Goal: Information Seeking & Learning: Learn about a topic

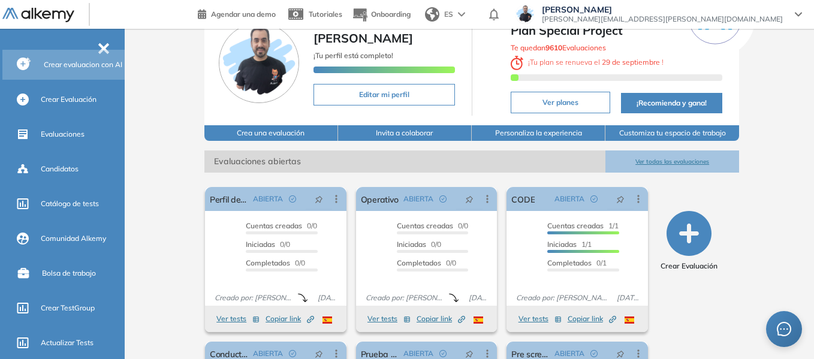
scroll to position [120, 0]
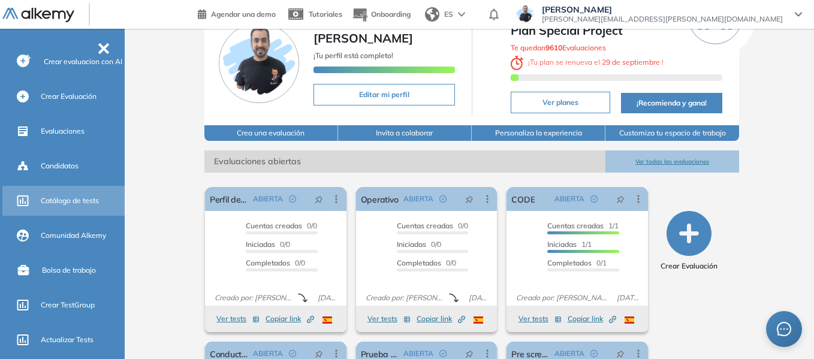
click at [88, 200] on span "Catálogo de tests" at bounding box center [70, 200] width 58 height 11
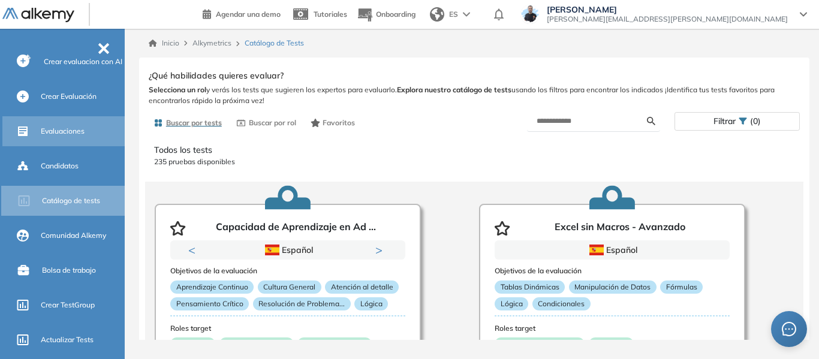
click at [66, 130] on span "Evaluaciones" at bounding box center [63, 131] width 44 height 11
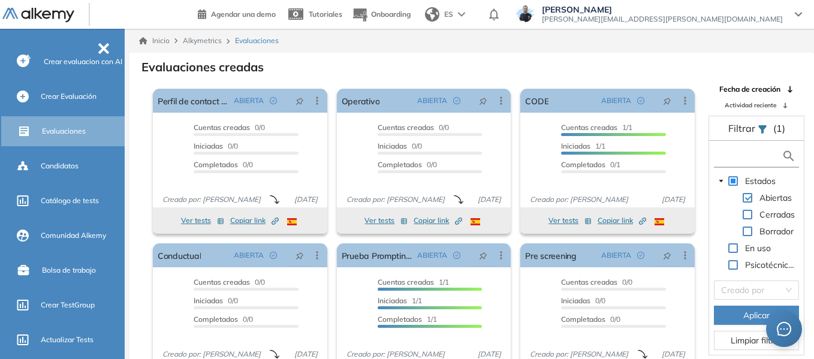
click at [738, 155] on input "text" at bounding box center [749, 156] width 65 height 13
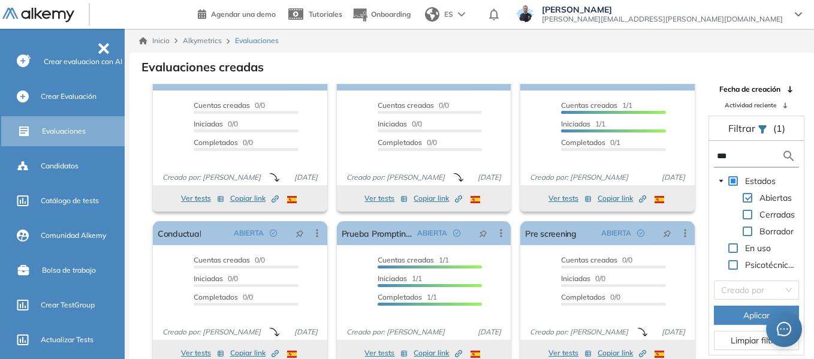
type input "****"
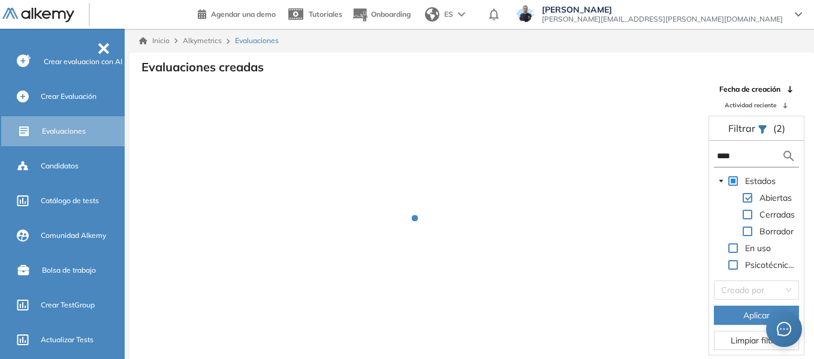
scroll to position [1, 0]
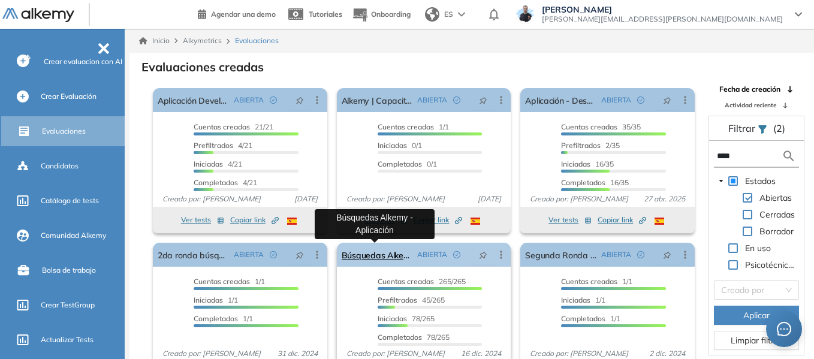
click at [363, 260] on link "Búsquedas Alkemy - Aplicación" at bounding box center [377, 255] width 71 height 24
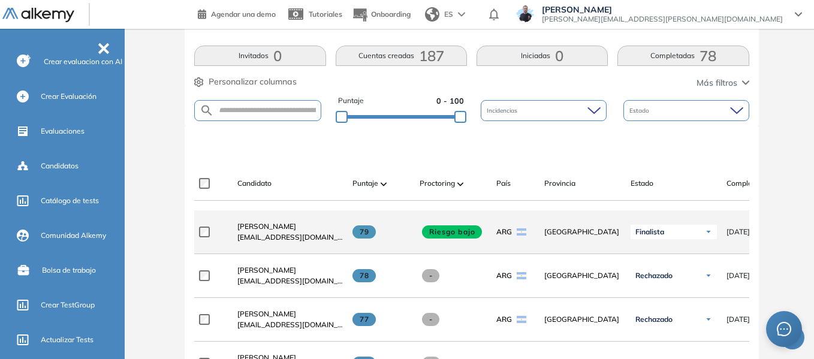
scroll to position [300, 0]
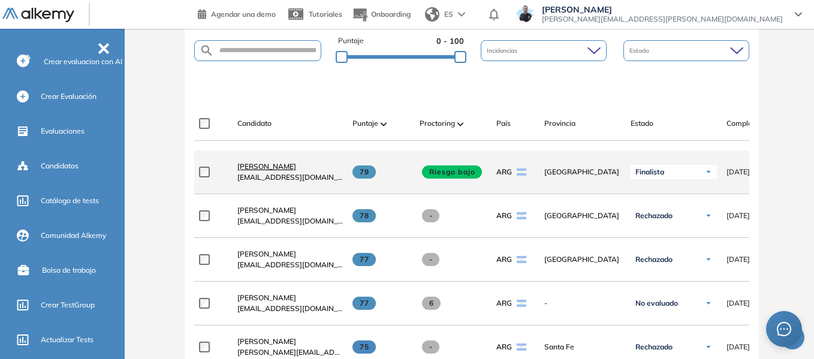
click at [279, 168] on span "Stefano Trento" at bounding box center [266, 166] width 59 height 9
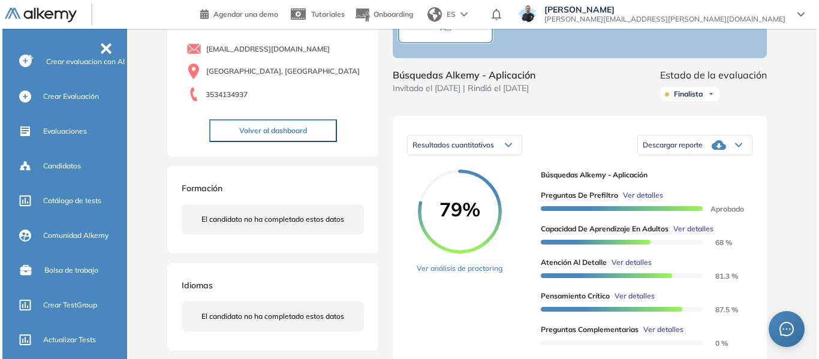
scroll to position [120, 0]
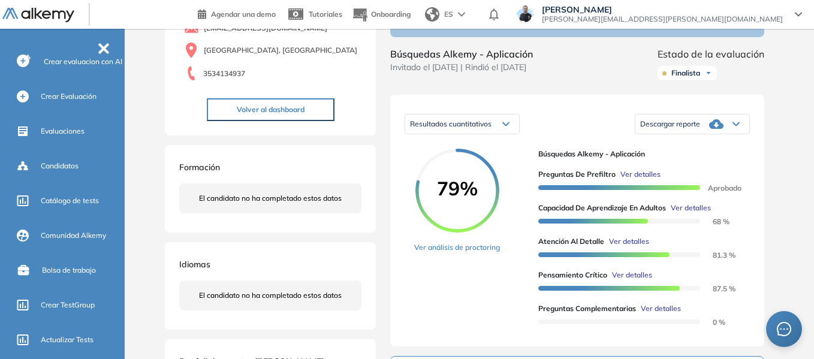
click at [691, 213] on span "Ver detalles" at bounding box center [691, 208] width 40 height 11
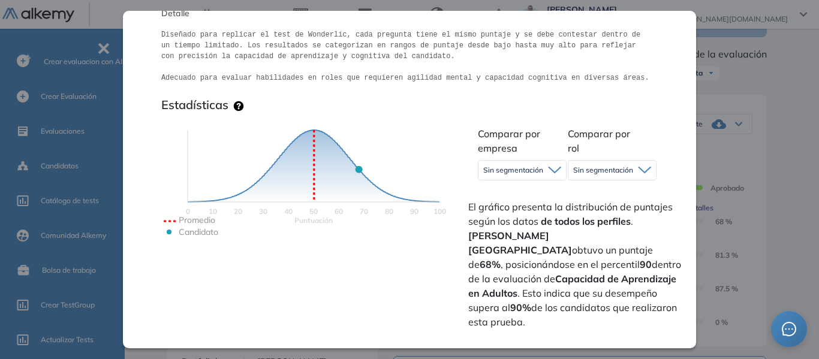
scroll to position [240, 0]
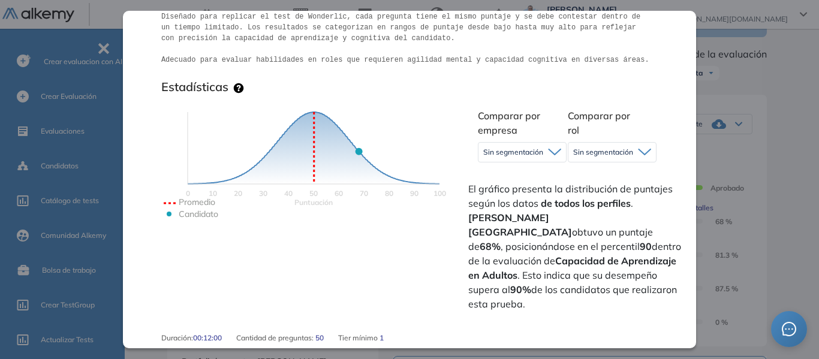
click at [525, 162] on div "Sin segmentación Sin segmentación Alkemy" at bounding box center [522, 152] width 89 height 20
click at [531, 146] on div "Sin segmentación" at bounding box center [521, 152] width 87 height 19
click at [549, 212] on strong "Stefano" at bounding box center [508, 218] width 81 height 12
drag, startPoint x: 595, startPoint y: 216, endPoint x: 612, endPoint y: 218, distance: 17.5
click at [500, 240] on strong "68%" at bounding box center [489, 246] width 21 height 12
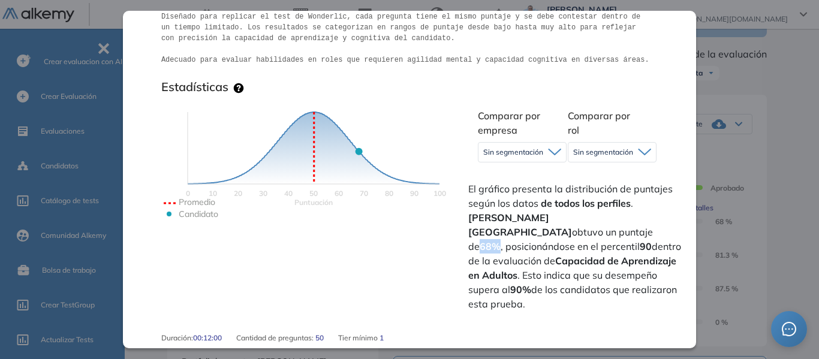
click at [500, 240] on strong "68%" at bounding box center [489, 246] width 21 height 12
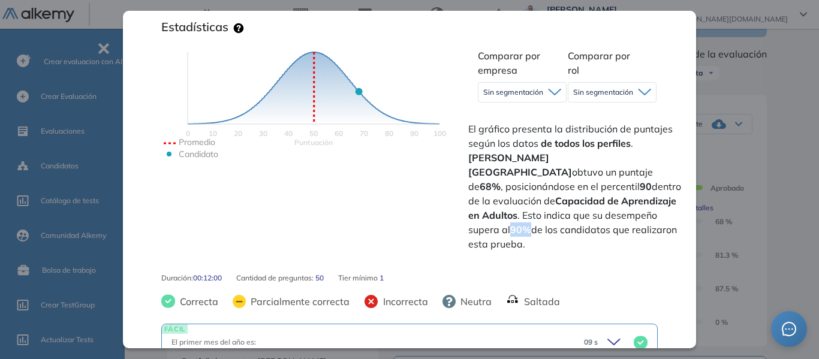
drag, startPoint x: 477, startPoint y: 215, endPoint x: 496, endPoint y: 215, distance: 19.2
click at [496, 215] on span "El gráfico presenta la distribución de puntajes según los datos de todos los pe…" at bounding box center [576, 186] width 216 height 129
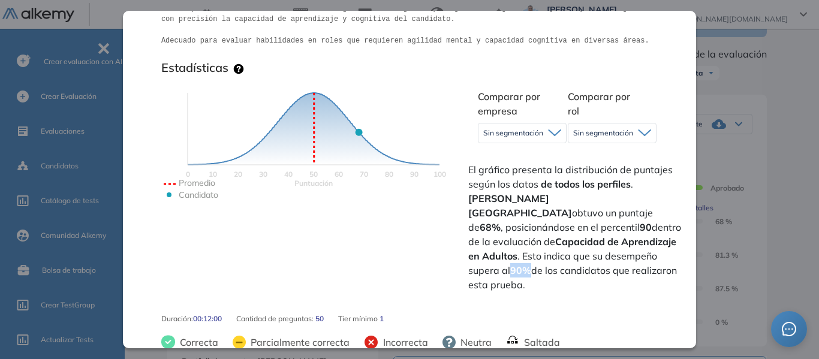
scroll to position [240, 0]
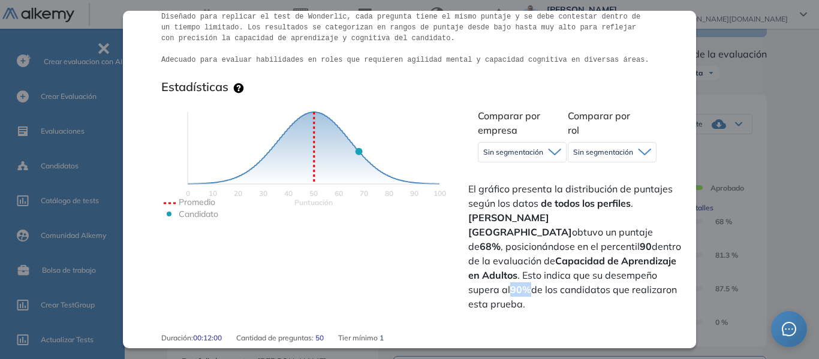
click at [520, 152] on span "Sin segmentación" at bounding box center [513, 152] width 60 height 10
click at [499, 198] on li "Alkemy" at bounding box center [495, 200] width 23 height 12
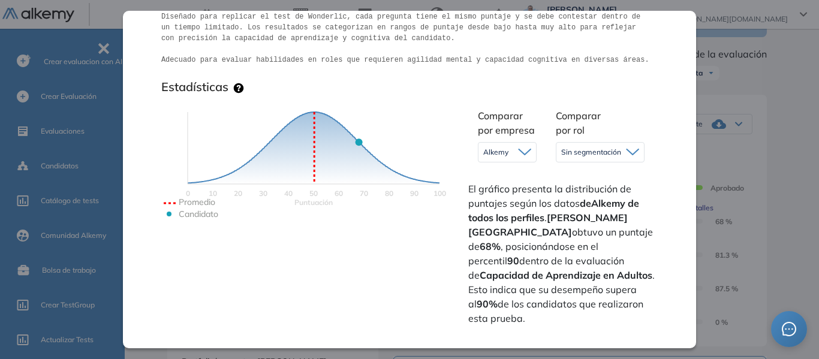
click at [605, 150] on span "Sin segmentación" at bounding box center [591, 152] width 60 height 10
click at [663, 87] on div "Capacidad de Aprendizaje en Adultos Capacidad de Pensamiento Integrador Idiomas…" at bounding box center [409, 179] width 573 height 337
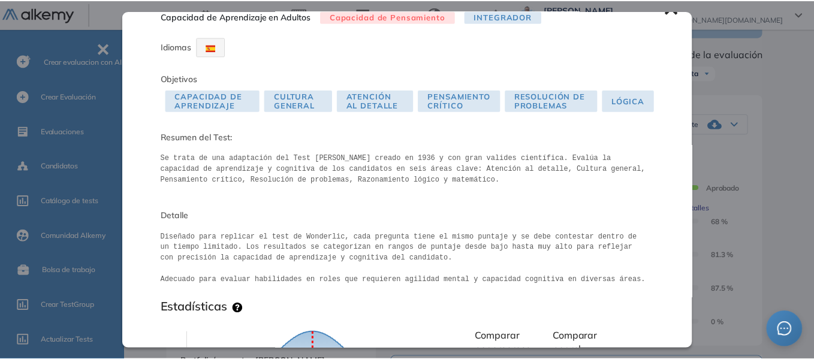
scroll to position [0, 0]
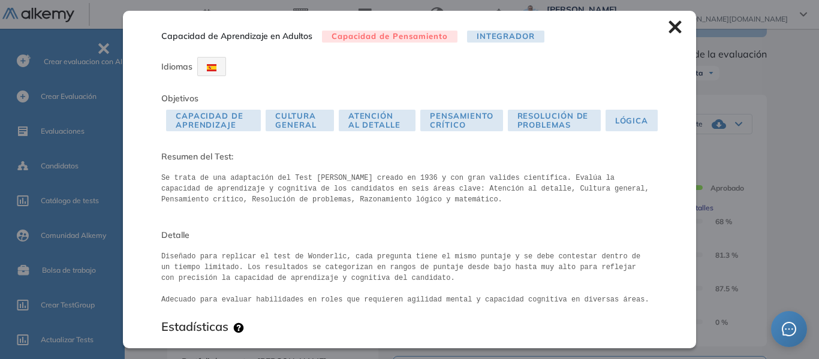
click at [668, 26] on icon at bounding box center [674, 27] width 13 height 13
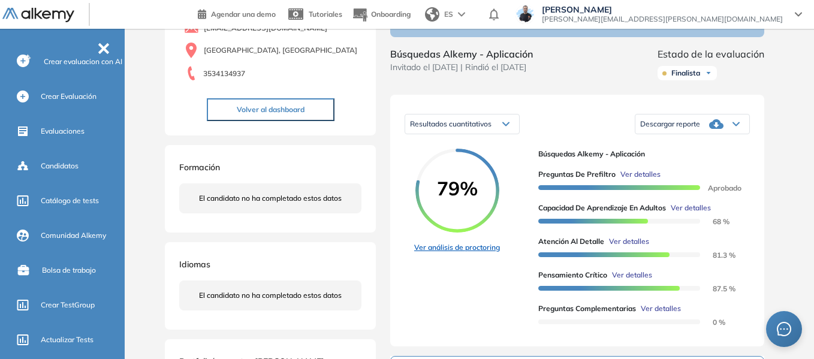
click at [477, 253] on link "Ver análisis de proctoring" at bounding box center [457, 247] width 86 height 11
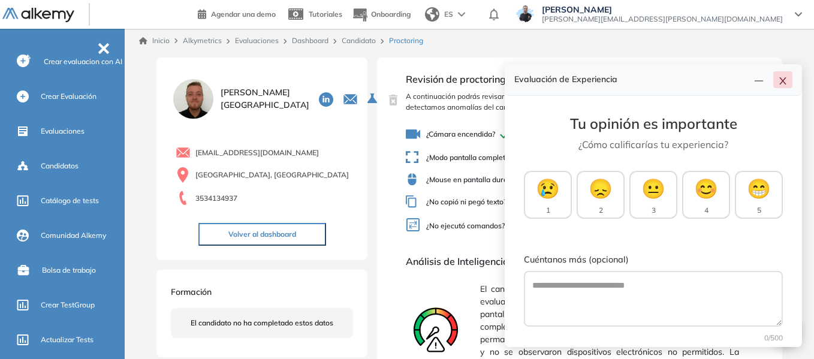
click at [783, 75] on button "button" at bounding box center [782, 79] width 19 height 17
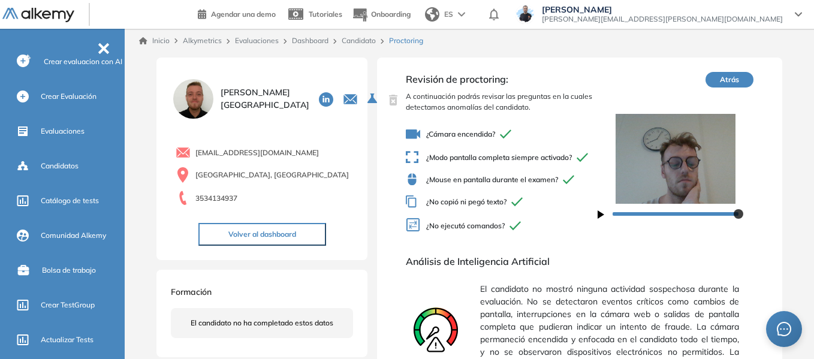
click at [363, 41] on link "Candidato" at bounding box center [359, 40] width 34 height 9
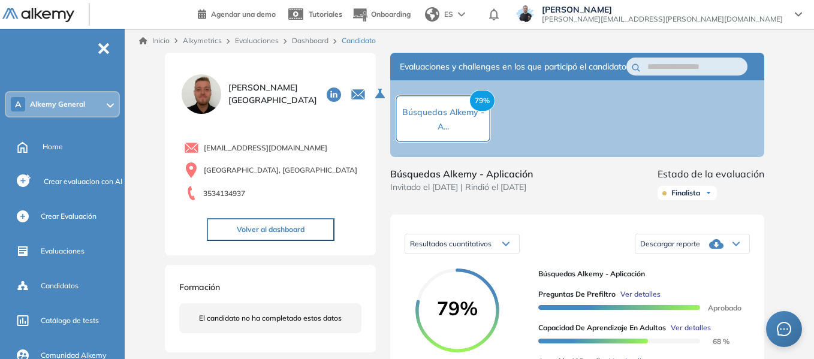
click at [77, 107] on span "Alkemy General" at bounding box center [57, 104] width 55 height 10
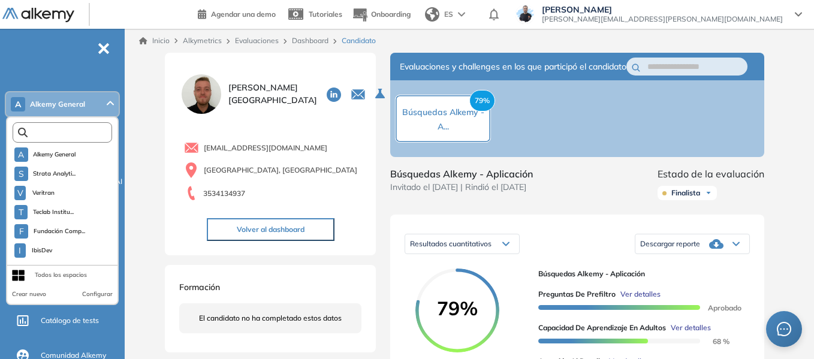
click at [73, 132] on input "text" at bounding box center [65, 132] width 75 height 9
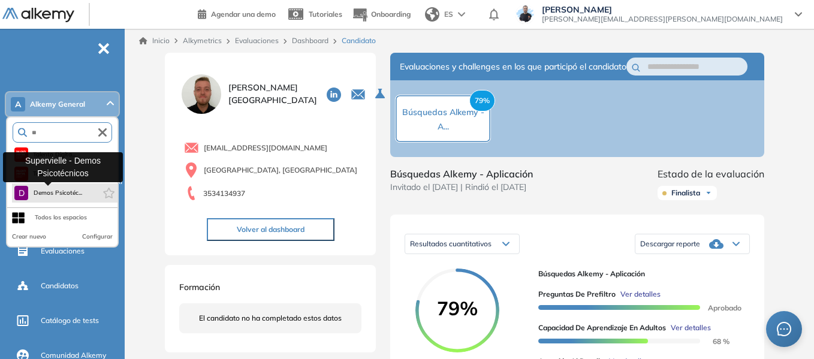
type input "**"
click at [62, 189] on span "Demos Psicotéc..." at bounding box center [57, 193] width 49 height 10
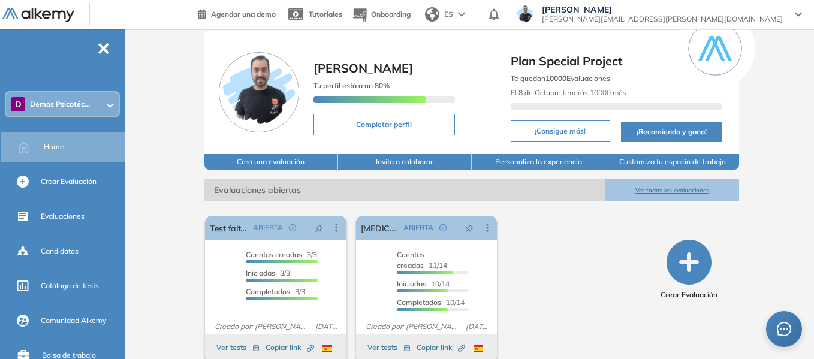
scroll to position [46, 0]
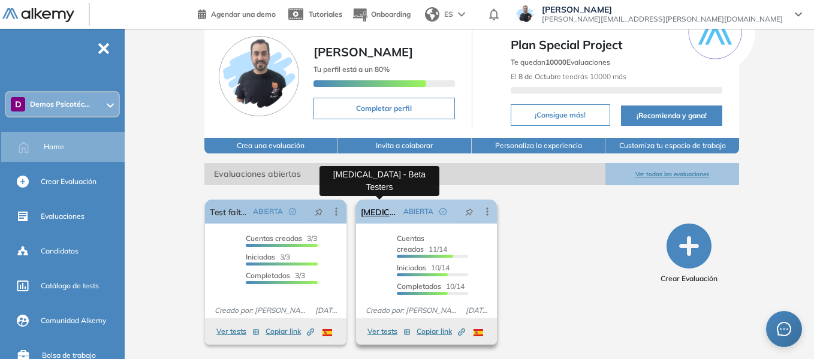
click at [373, 215] on link "Test Psicológico - Beta Testers" at bounding box center [380, 212] width 38 height 24
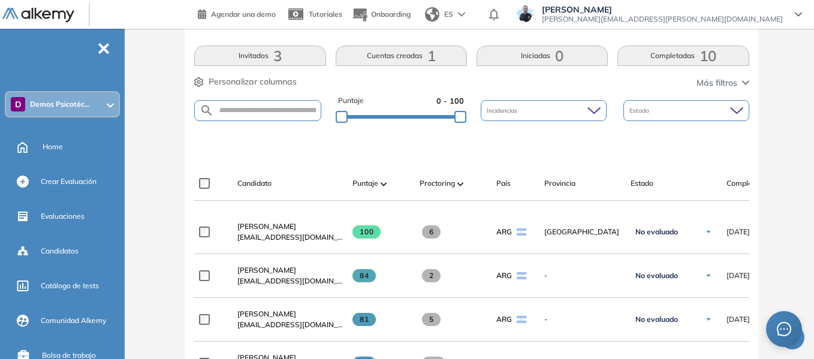
scroll to position [360, 0]
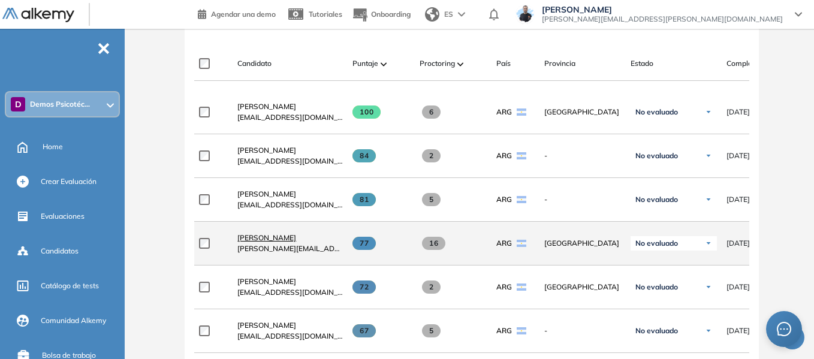
click at [285, 242] on span "Santino Monachesi" at bounding box center [266, 237] width 59 height 9
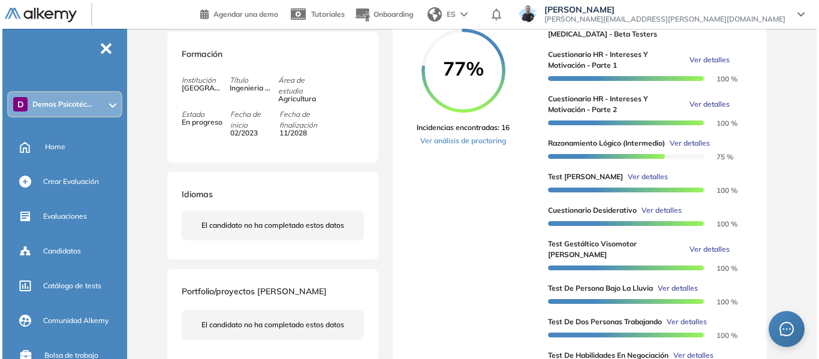
scroll to position [300, 0]
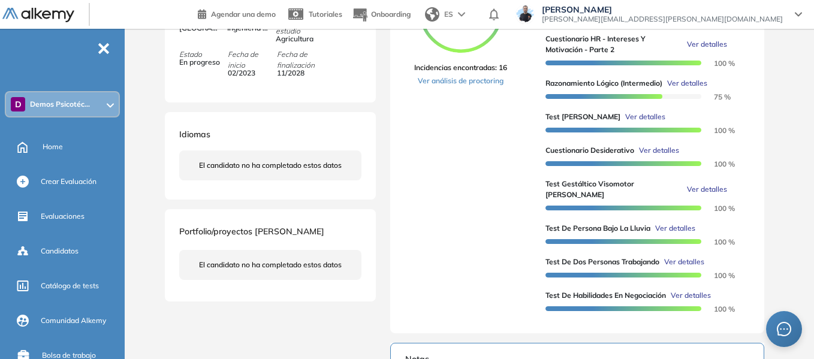
click at [626, 122] on span "Ver detalles" at bounding box center [645, 116] width 40 height 11
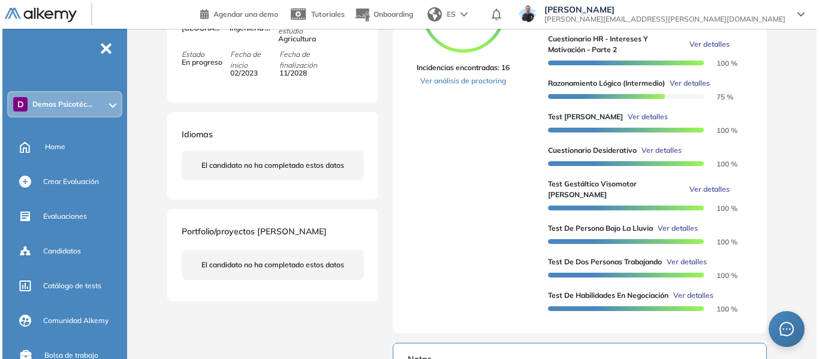
scroll to position [1699, 0]
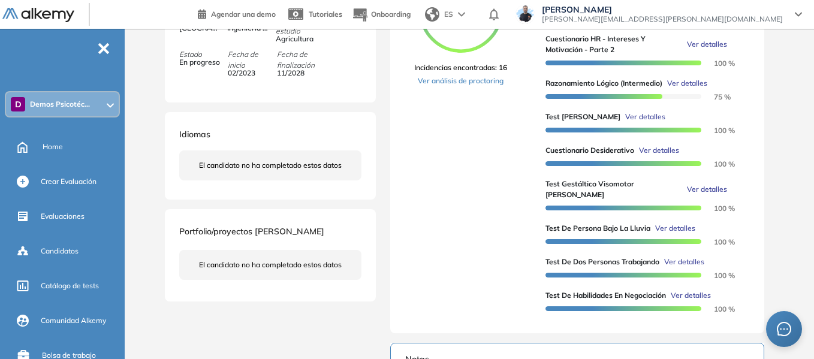
click at [674, 228] on span "Ver detalles" at bounding box center [675, 228] width 40 height 11
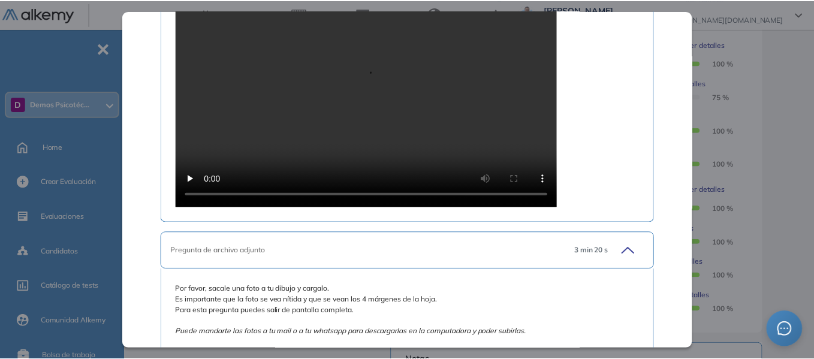
scroll to position [970, 0]
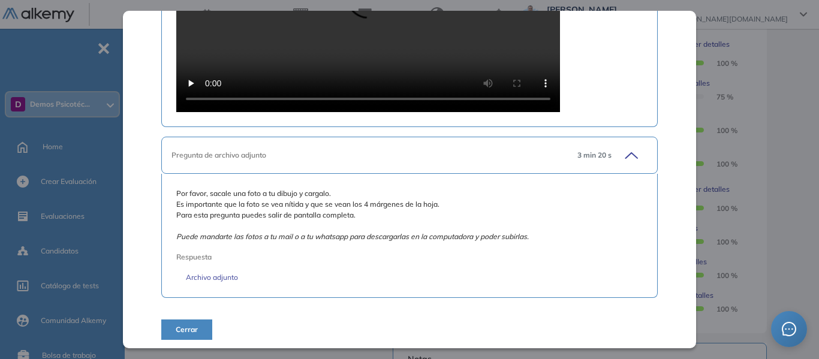
click at [778, 172] on div "Test de Persona Bajo la Lluvia Recursos Humanos y Capacitación Intermedio Idiom…" at bounding box center [473, 187] width 623 height 868
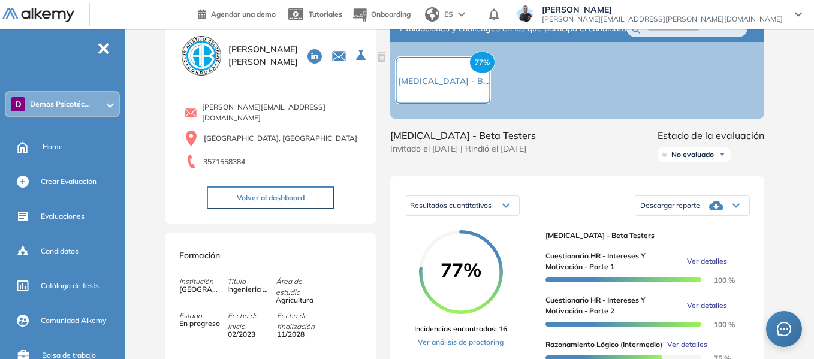
scroll to position [0, 0]
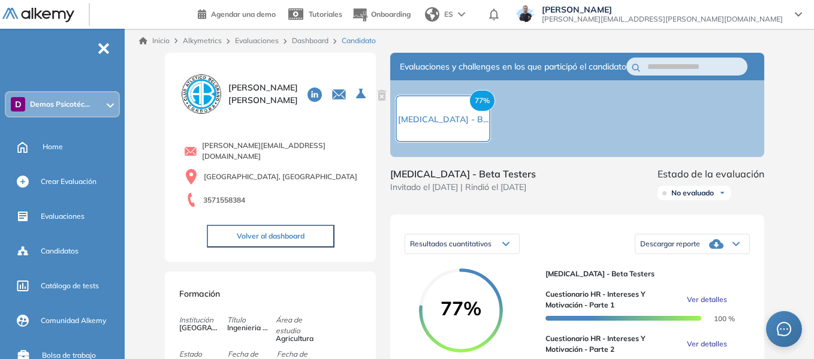
click at [58, 104] on span "Demos Psicotéc..." at bounding box center [60, 104] width 60 height 10
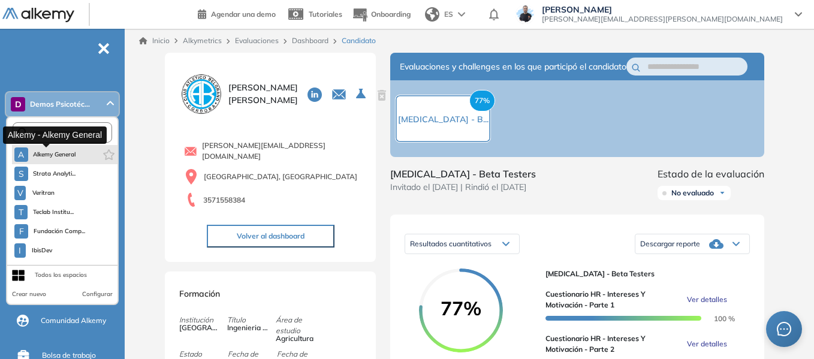
click at [64, 152] on span "Alkemy General" at bounding box center [54, 155] width 43 height 10
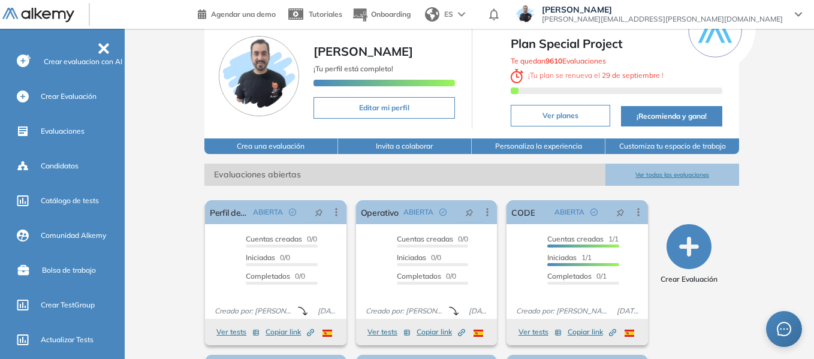
scroll to position [120, 0]
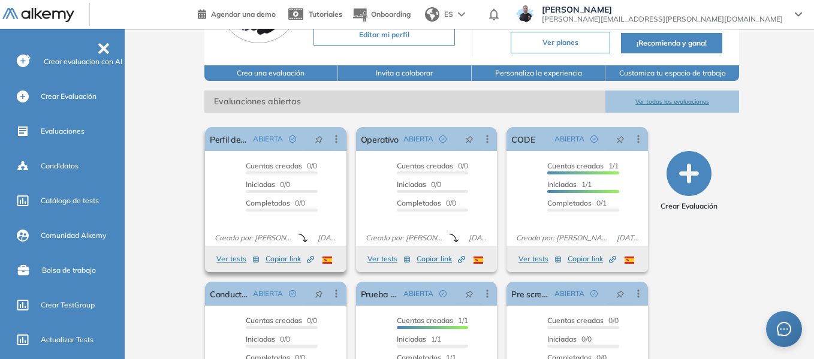
click at [234, 262] on button "Ver tests" at bounding box center [237, 259] width 43 height 14
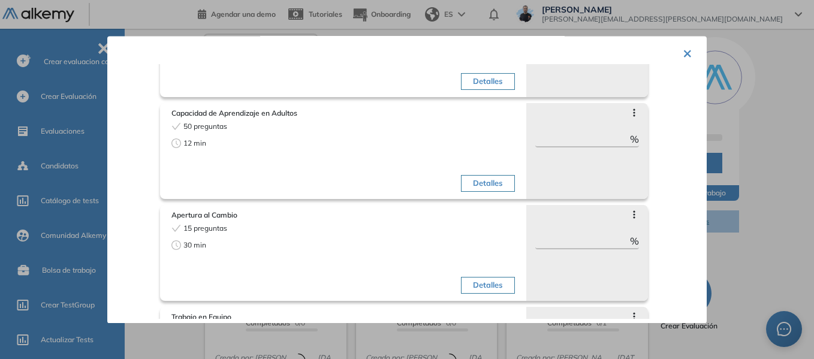
scroll to position [0, 0]
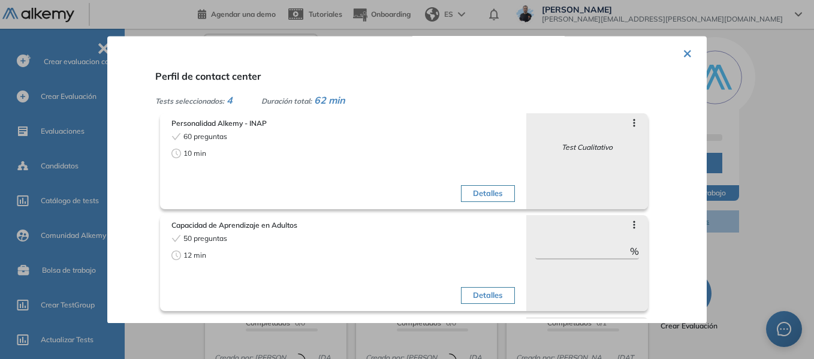
click at [780, 119] on div at bounding box center [407, 179] width 814 height 359
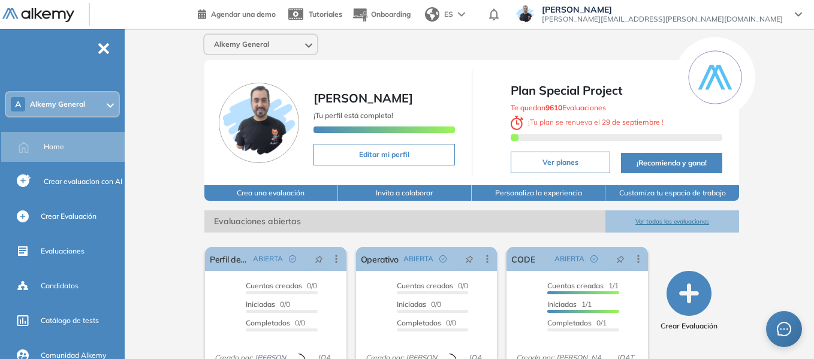
click at [113, 107] on div "A Alkemy General" at bounding box center [62, 104] width 113 height 24
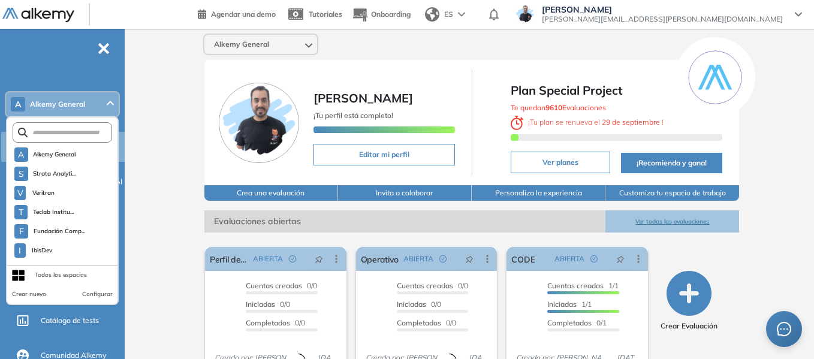
click at [177, 90] on div "Alkemy General Miguel Gomez ¡Tu perfil está completo! Editar mi perfil Plan Spe…" at bounding box center [471, 295] width 684 height 532
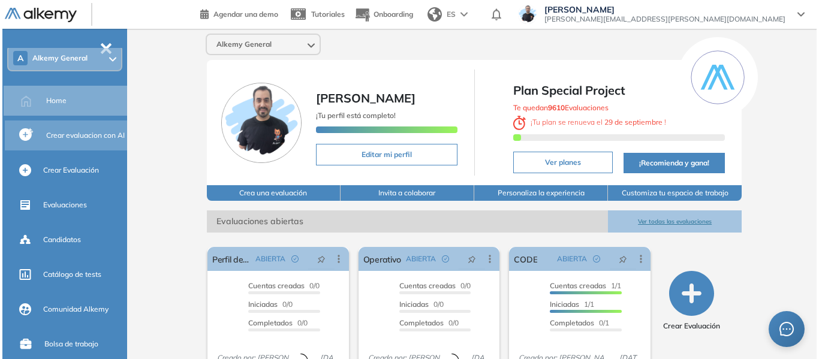
scroll to position [120, 0]
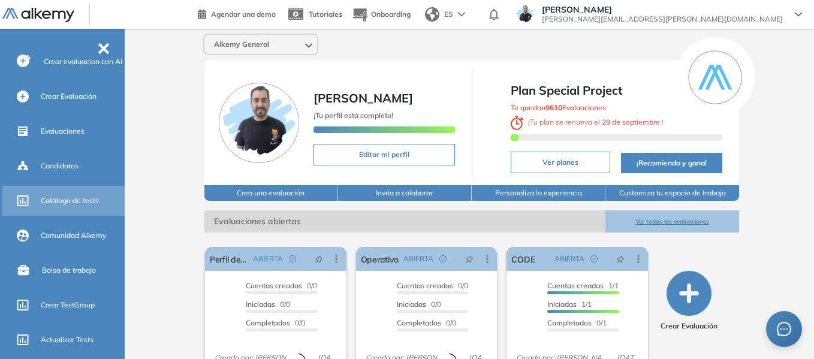
click at [95, 206] on div "Catálogo de tests" at bounding box center [81, 201] width 81 height 20
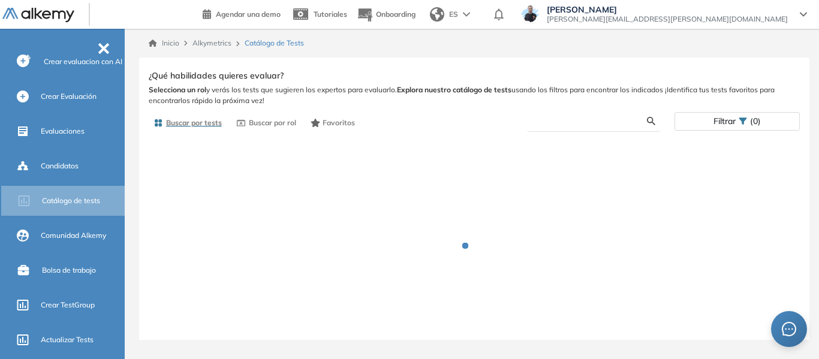
click at [575, 123] on input "text" at bounding box center [591, 121] width 110 height 11
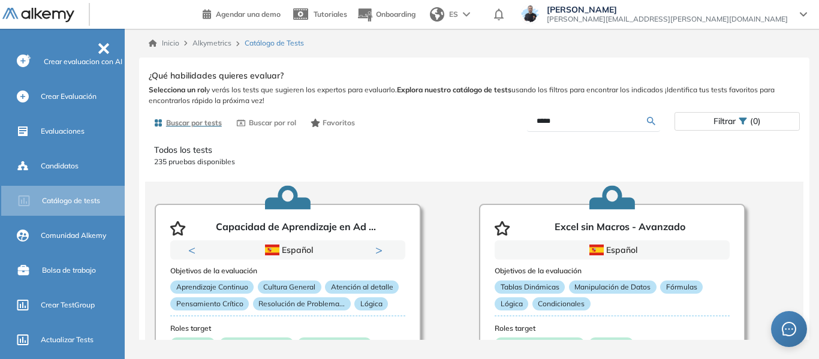
type input "*****"
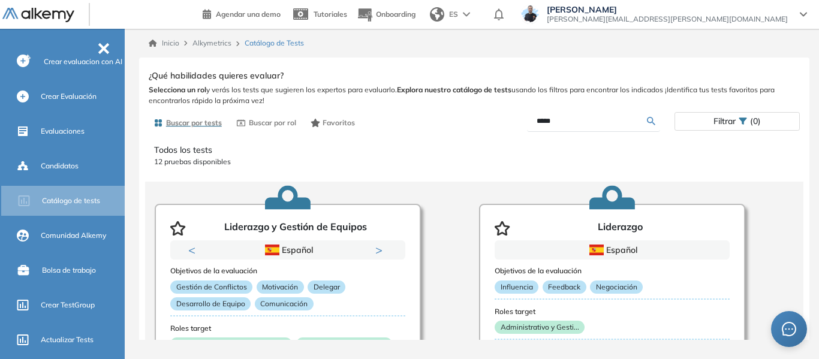
scroll to position [120, 0]
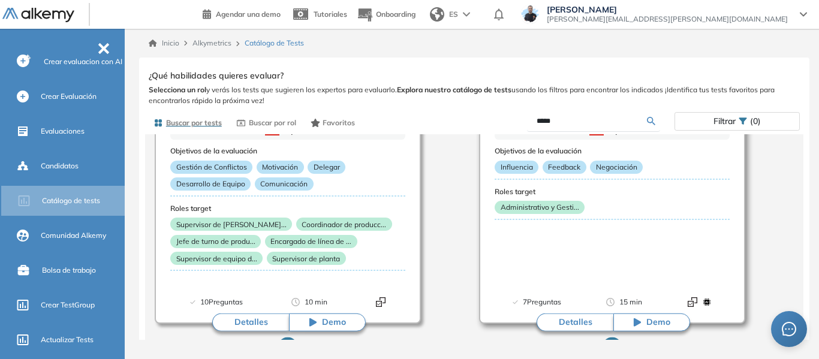
click at [576, 324] on button "Detalles" at bounding box center [574, 322] width 77 height 18
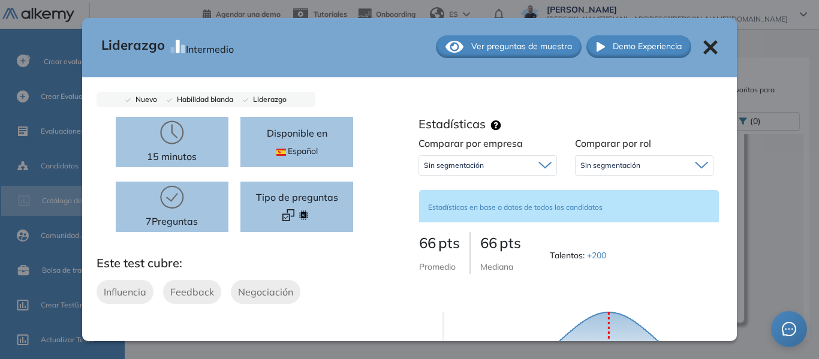
scroll to position [0, 0]
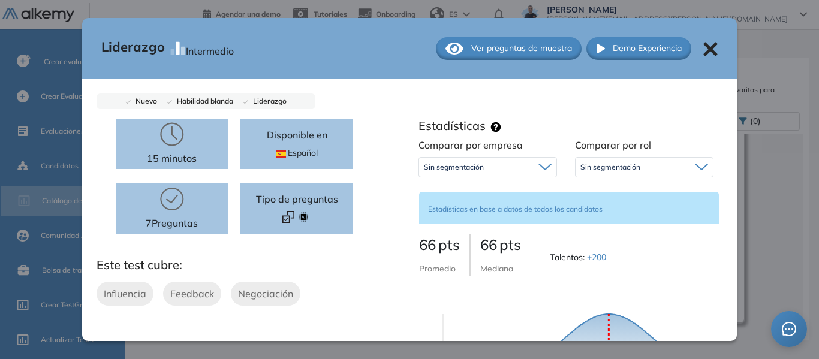
click at [703, 45] on icon at bounding box center [710, 49] width 14 height 14
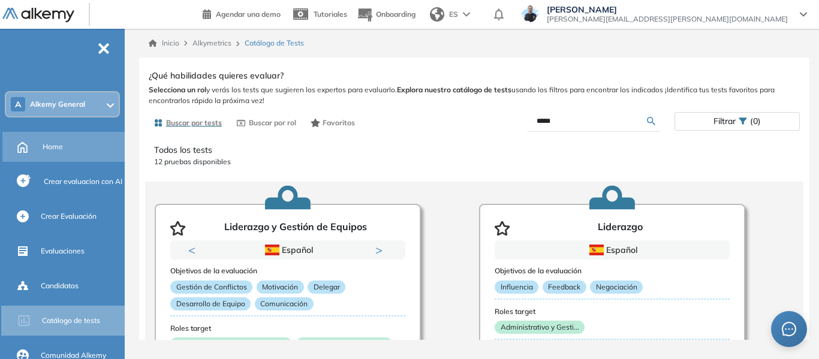
drag, startPoint x: 57, startPoint y: 147, endPoint x: 18, endPoint y: 141, distance: 39.5
click at [57, 147] on span "Home" at bounding box center [53, 146] width 20 height 11
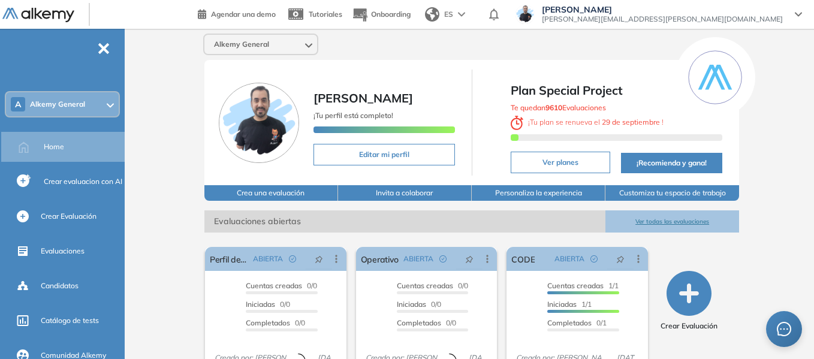
click at [740, 26] on div "Agendar una demo Tutoriales Onboarding ES Miguel Gomez miguel.gomez@alkemy.org" at bounding box center [505, 14] width 614 height 29
click at [740, 17] on span "miguel.gomez@alkemy.org" at bounding box center [662, 19] width 241 height 10
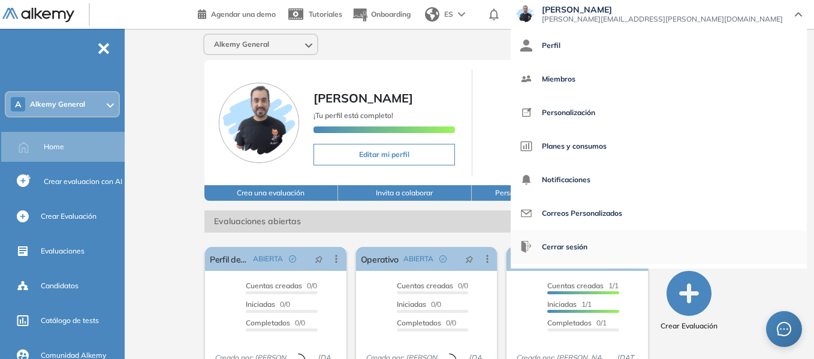
click at [587, 248] on span "Cerrar sesión" at bounding box center [565, 246] width 46 height 29
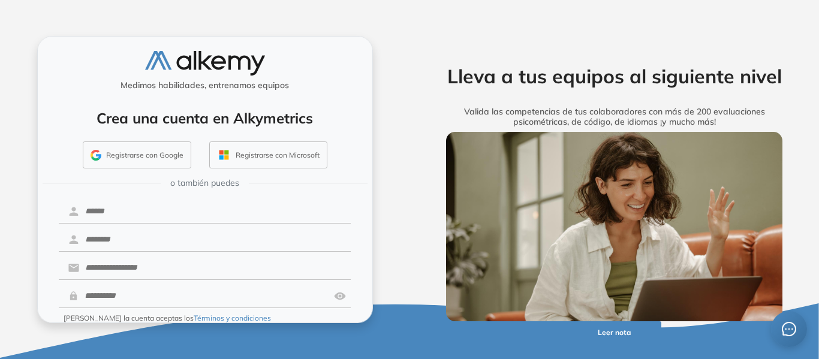
scroll to position [49, 0]
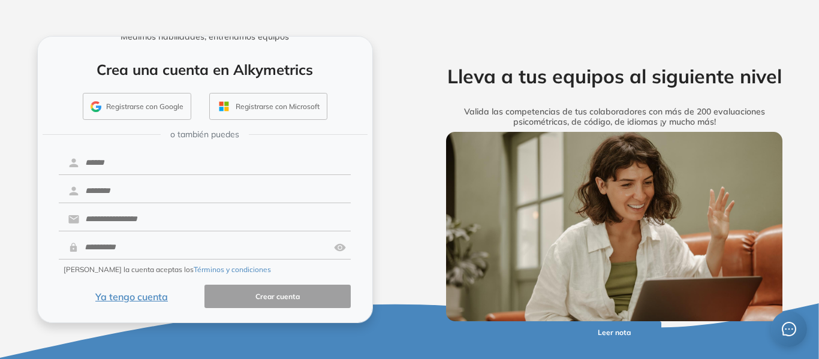
click at [144, 295] on button "Ya tengo cuenta" at bounding box center [132, 296] width 146 height 23
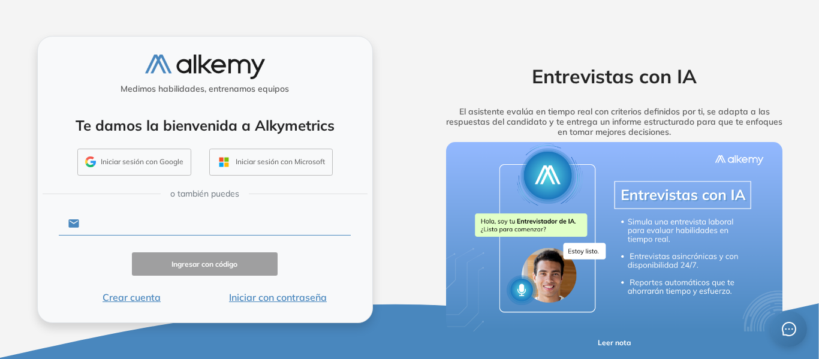
click at [167, 223] on input "text" at bounding box center [214, 223] width 271 height 23
paste input "**********"
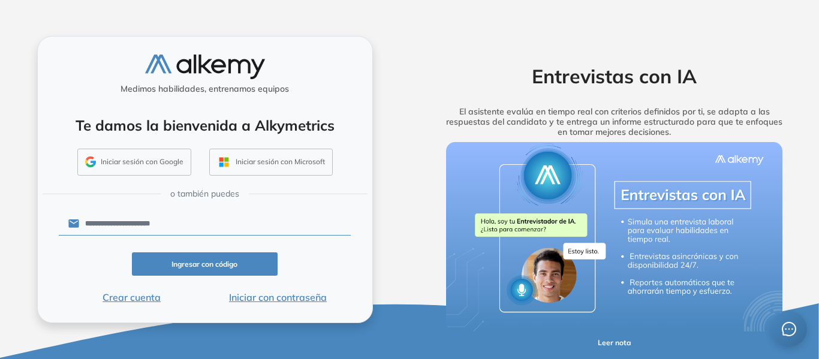
type input "**********"
click at [204, 270] on button "Ingresar con código" at bounding box center [205, 263] width 146 height 23
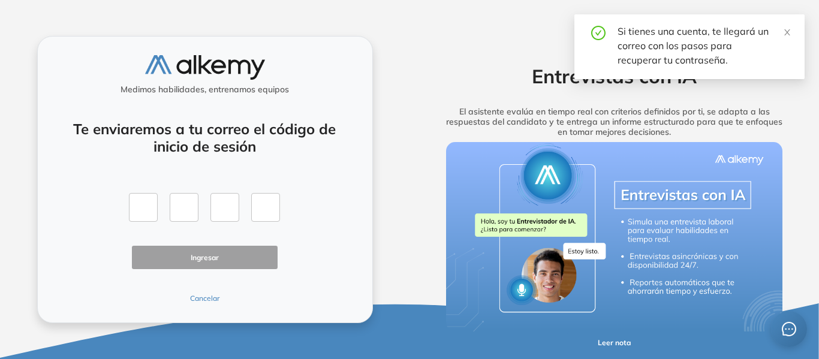
click at [195, 289] on div "Te enviaremos a tu correo el código de inicio de sesión Ingresar Cancelar" at bounding box center [205, 205] width 292 height 198
click at [207, 304] on div "Medimos habilidades, entrenamos equipos Te enviaremos a tu correo el código de …" at bounding box center [205, 179] width 336 height 287
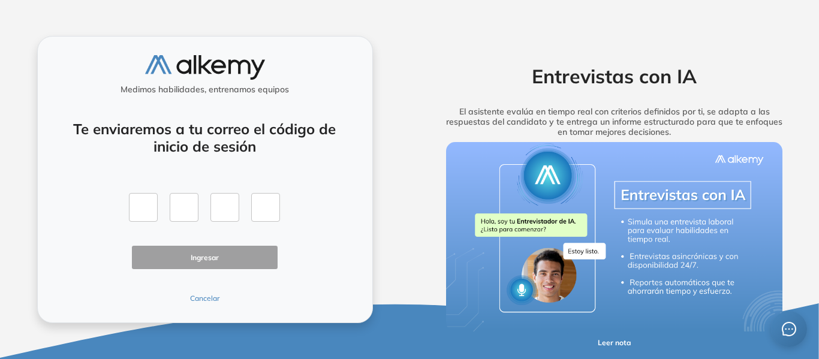
click at [207, 303] on button "Cancelar" at bounding box center [205, 298] width 146 height 11
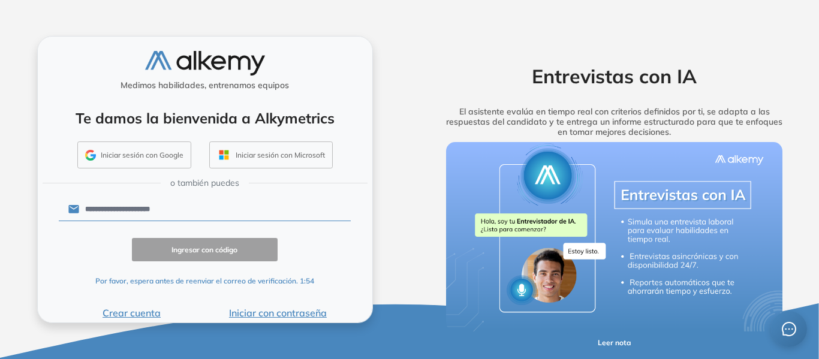
scroll to position [12, 0]
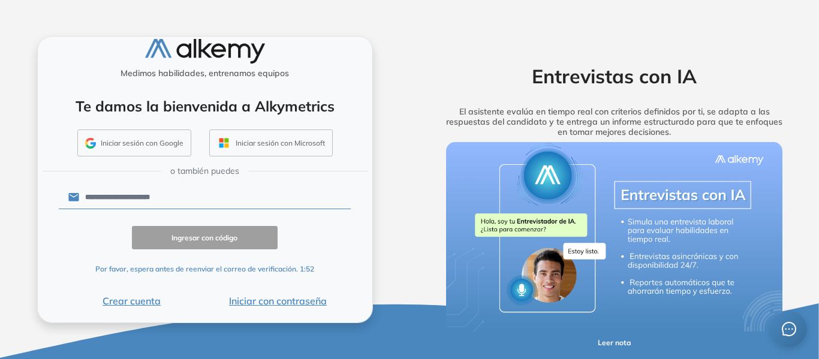
click at [283, 300] on button "Iniciar con contraseña" at bounding box center [277, 301] width 146 height 14
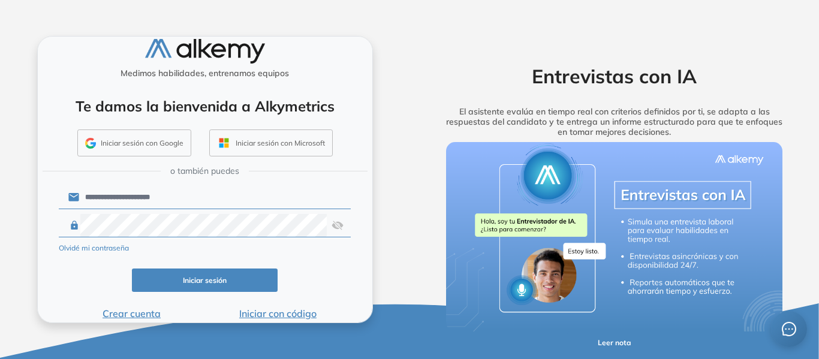
click at [404, 260] on div "**********" at bounding box center [204, 179] width 409 height 359
click at [177, 282] on button "Iniciar sesión" at bounding box center [205, 279] width 146 height 23
